Goal: Information Seeking & Learning: Understand process/instructions

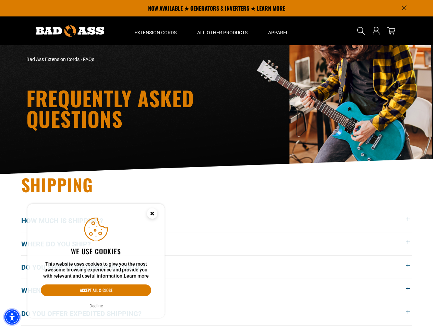
click at [12, 317] on img "Accessibility Menu" at bounding box center [11, 317] width 15 height 15
